Goal: Find specific page/section: Find specific page/section

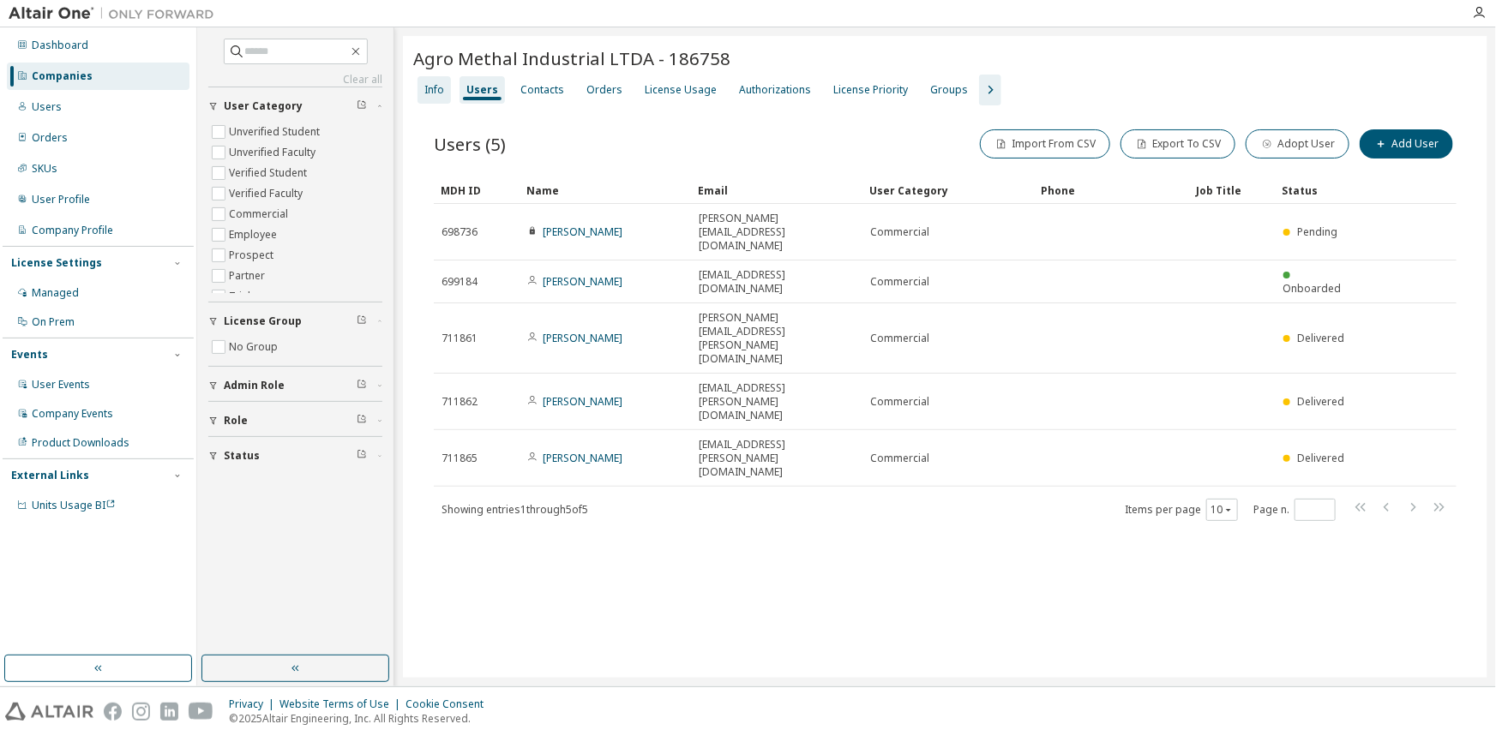
click at [444, 85] on div "Info" at bounding box center [433, 89] width 33 height 27
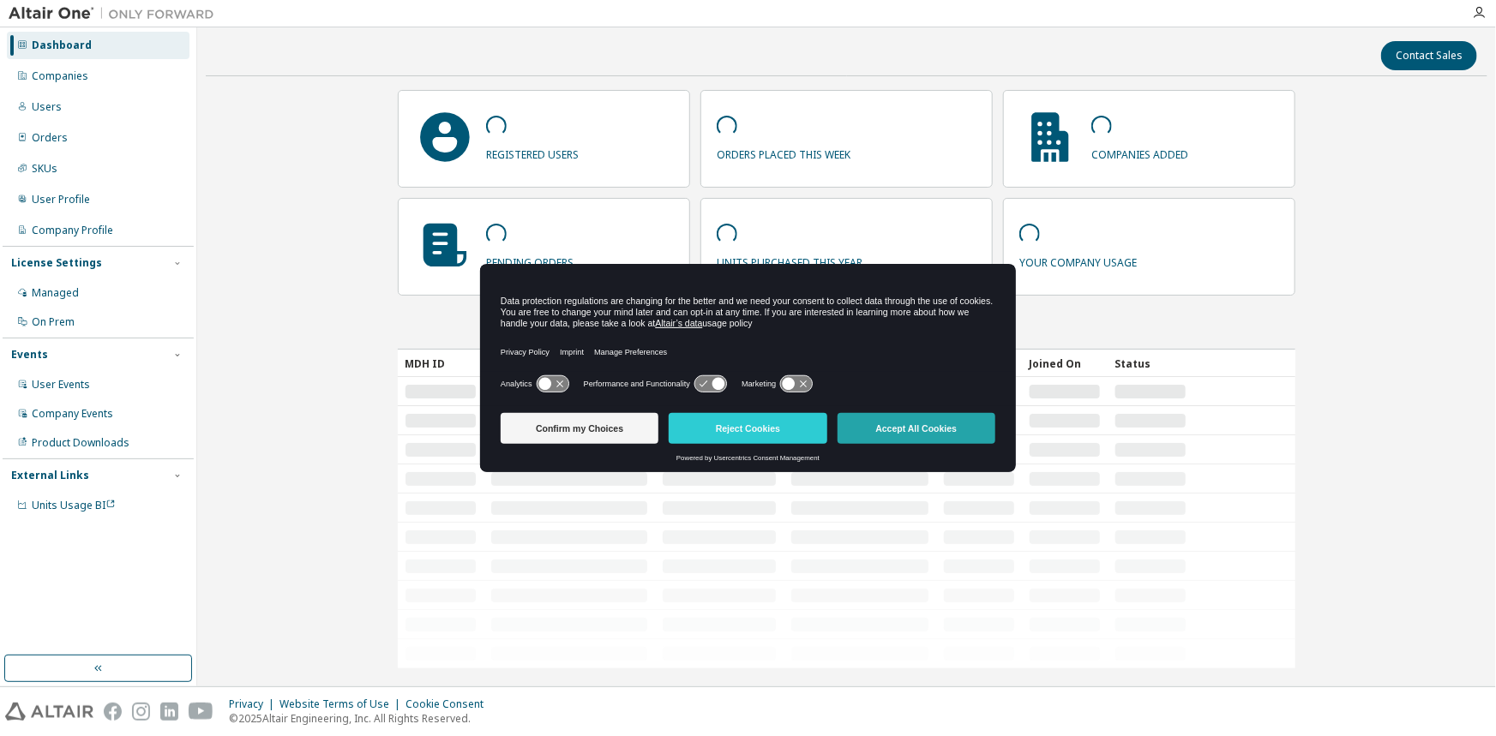
click at [870, 431] on button "Accept All Cookies" at bounding box center [916, 428] width 158 height 31
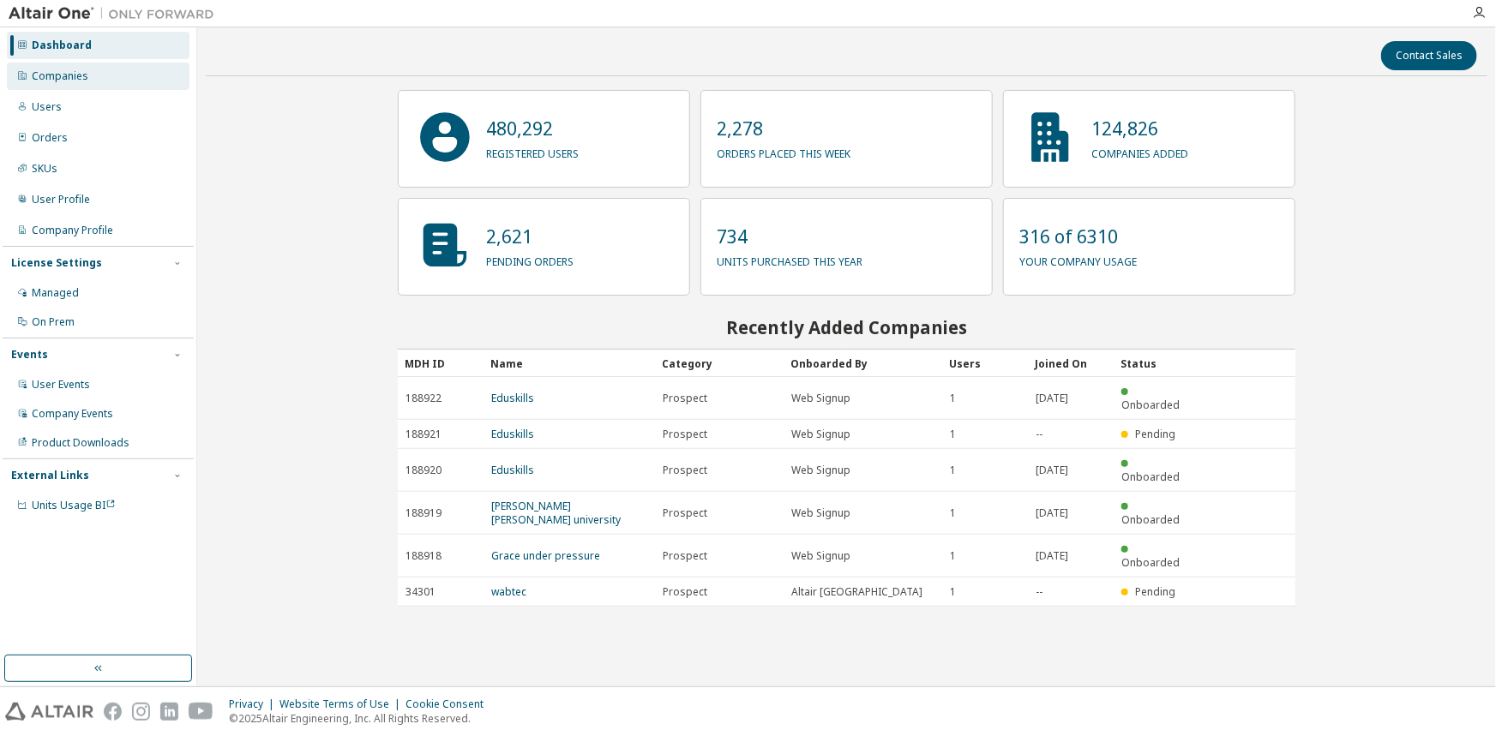
click at [76, 79] on div "Companies" at bounding box center [60, 76] width 57 height 14
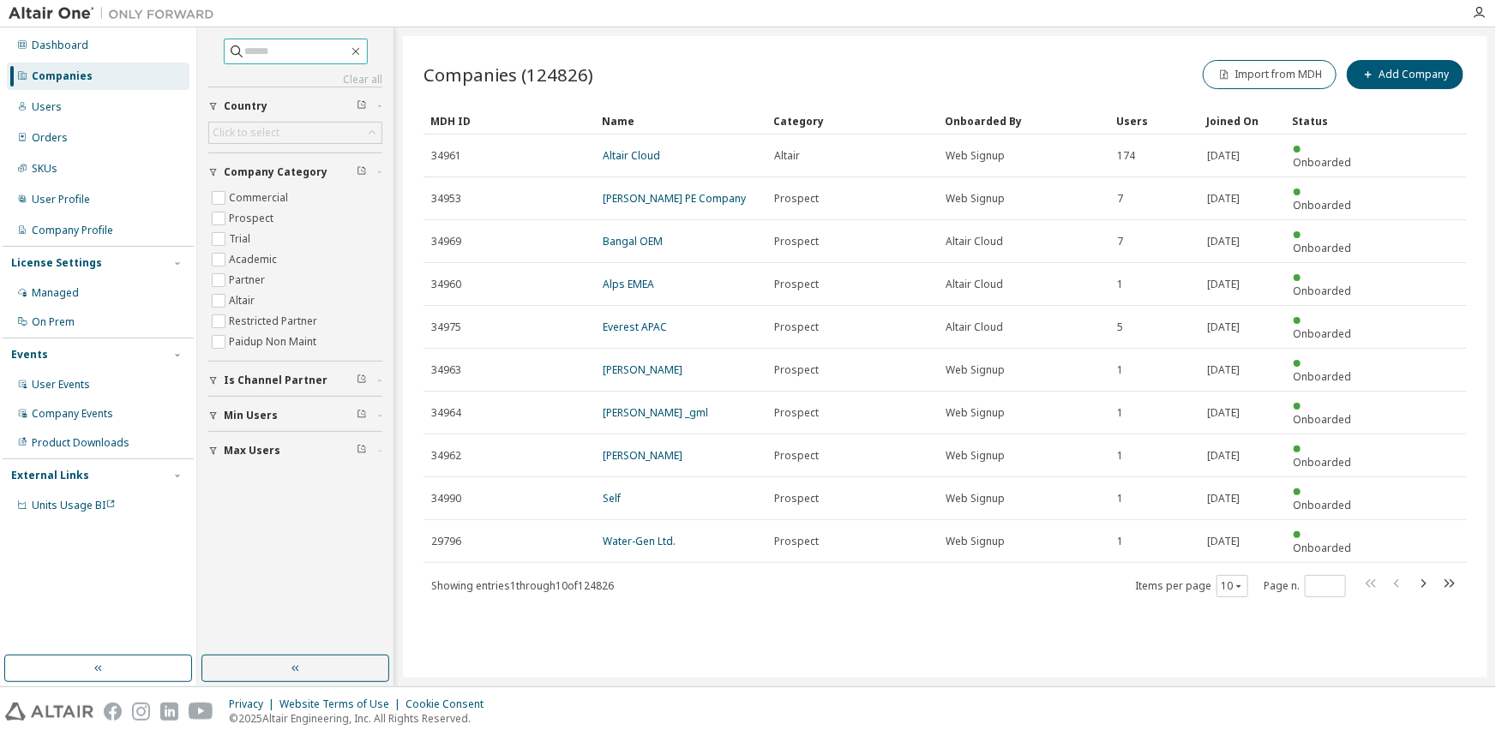
click at [331, 47] on input "text" at bounding box center [296, 51] width 103 height 17
type input "**********"
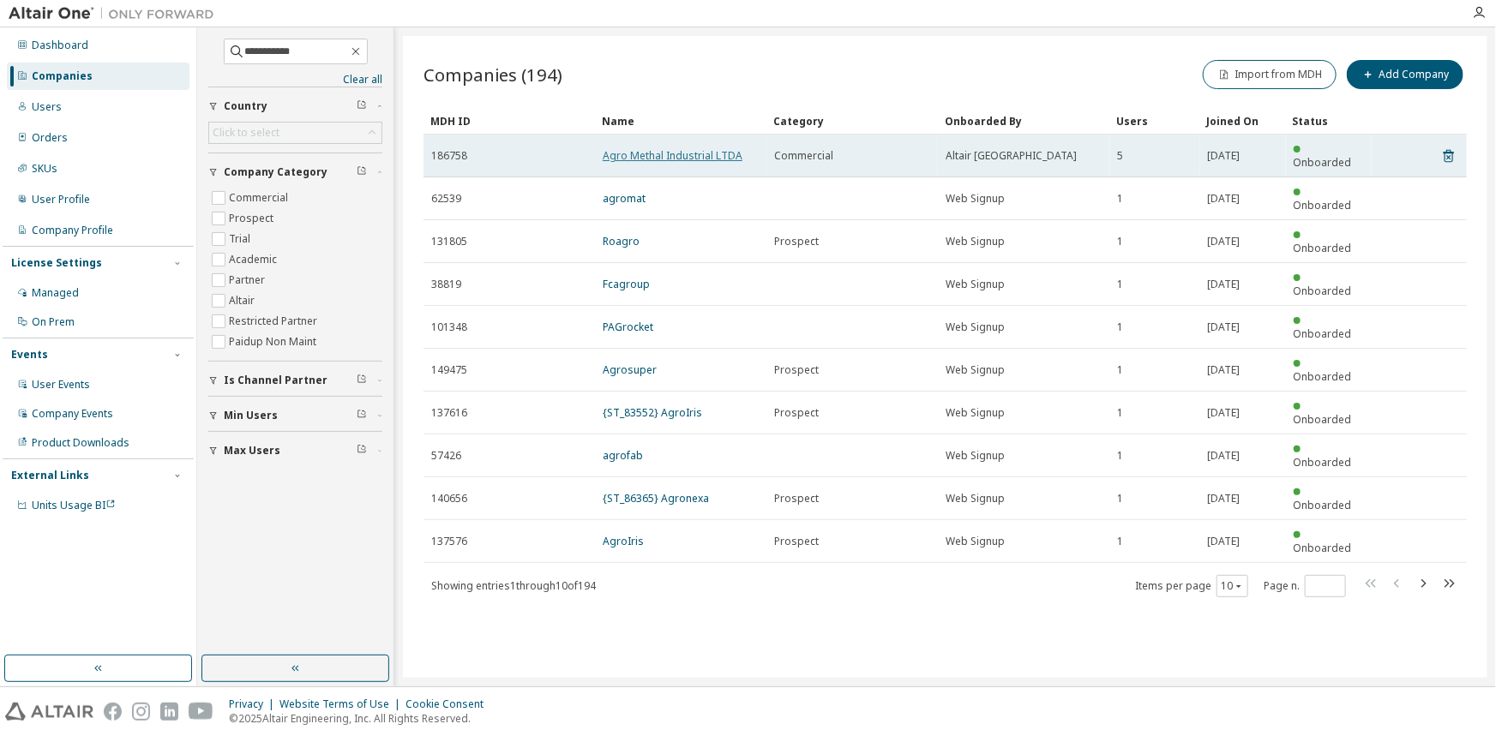
click at [626, 149] on link "Agro Methal Industrial LTDA" at bounding box center [673, 155] width 140 height 15
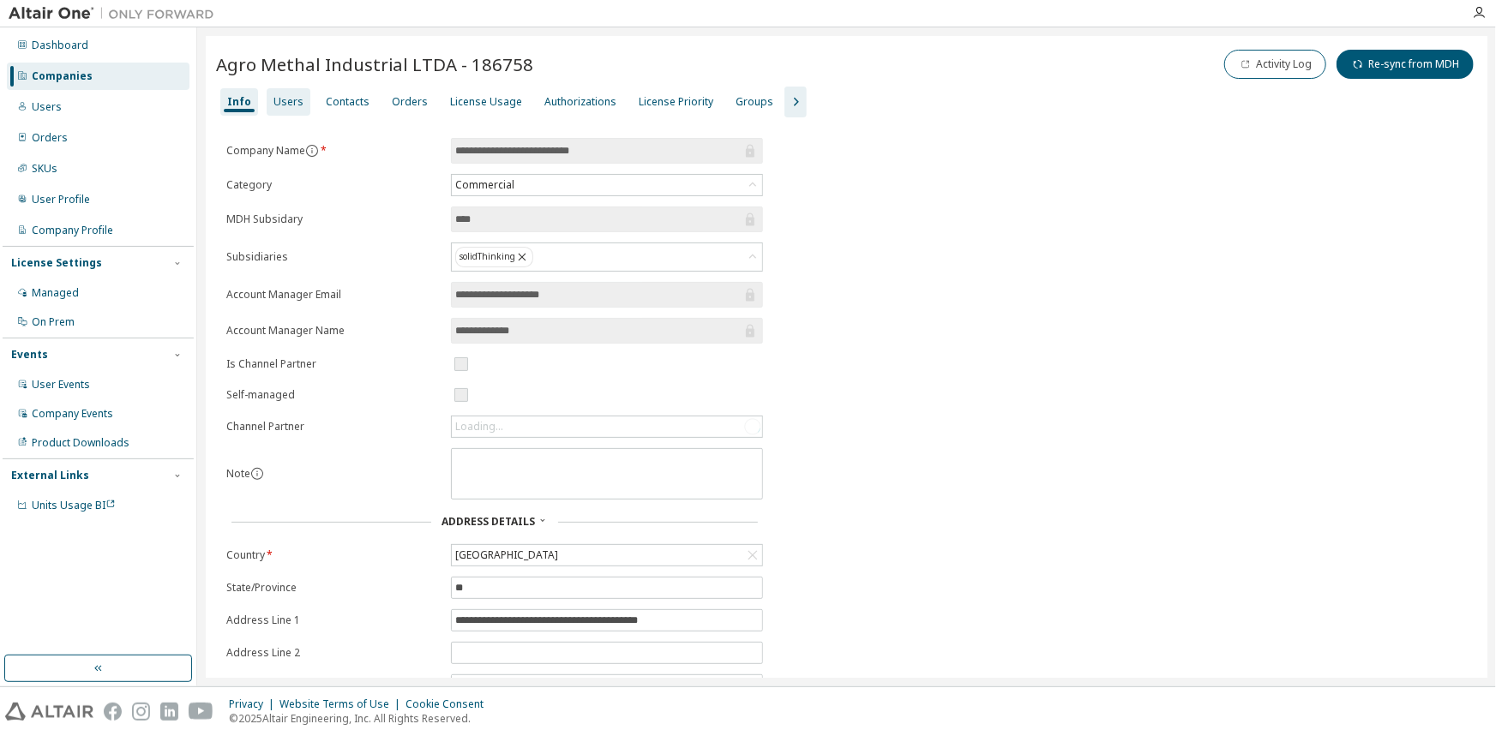
click at [281, 109] on div "Users" at bounding box center [289, 101] width 44 height 27
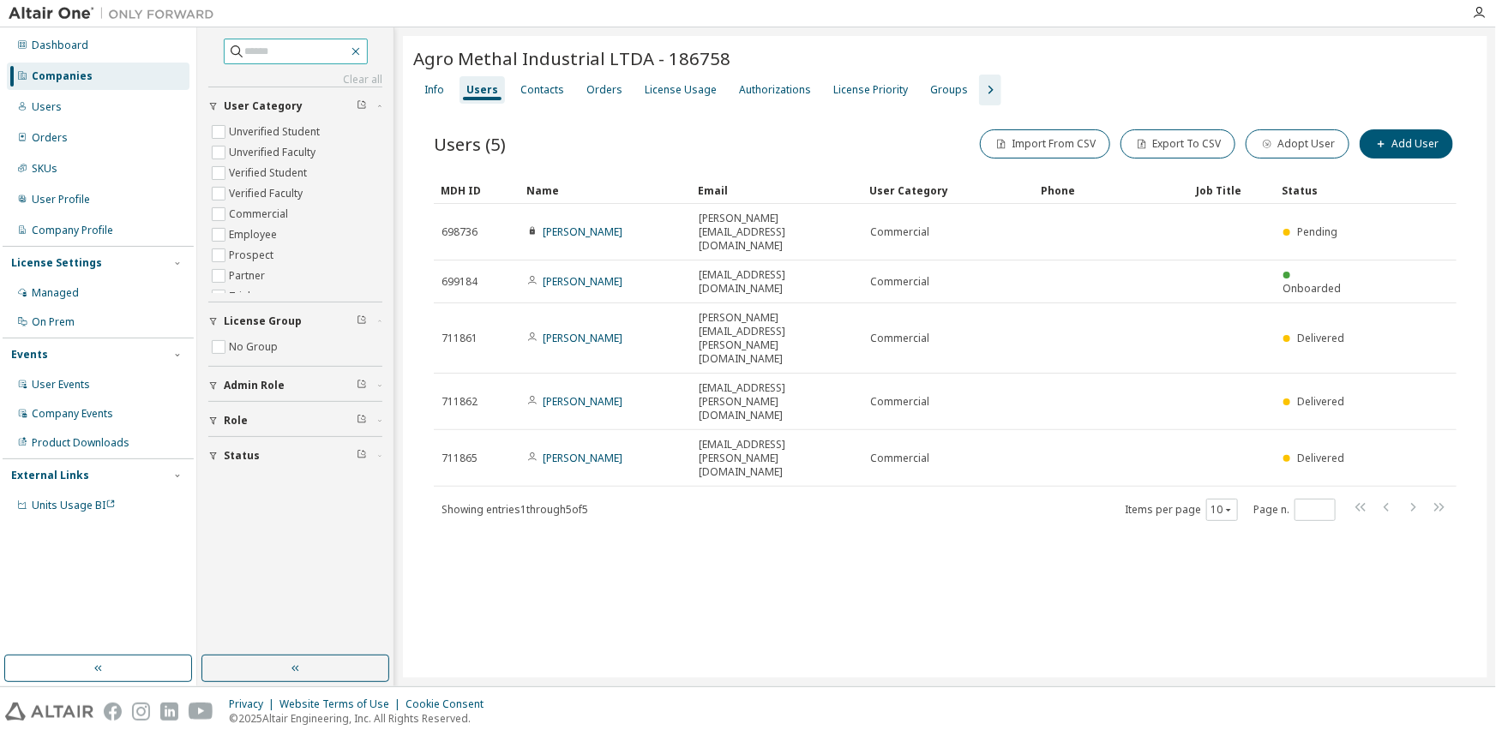
click at [359, 53] on icon "button" at bounding box center [355, 52] width 8 height 8
click at [363, 51] on icon "button" at bounding box center [356, 52] width 14 height 14
